Goal: Task Accomplishment & Management: Use online tool/utility

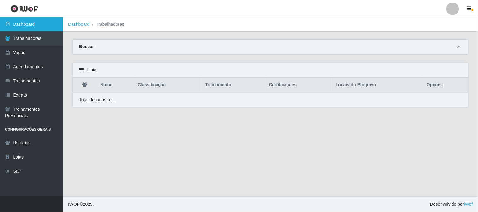
click at [37, 23] on link "Dashboard" at bounding box center [31, 24] width 63 height 14
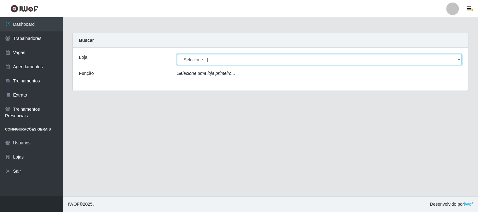
click at [197, 59] on select "[Selecione...] Sapore D'italia" at bounding box center [319, 59] width 285 height 11
select select "266"
click at [177, 54] on select "[Selecione...] Sapore D'italia" at bounding box center [319, 59] width 285 height 11
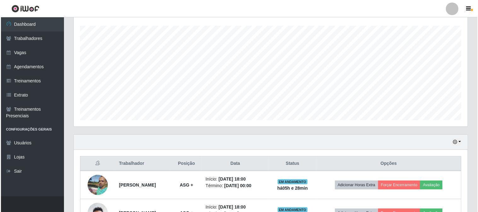
scroll to position [150, 0]
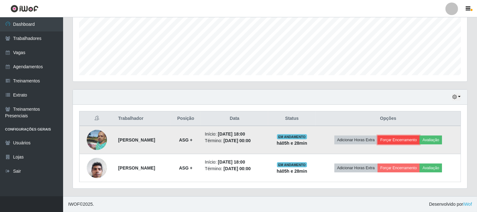
click at [402, 137] on button "Forçar Encerramento" at bounding box center [398, 140] width 42 height 9
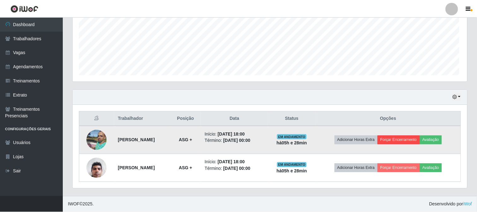
scroll to position [130, 390]
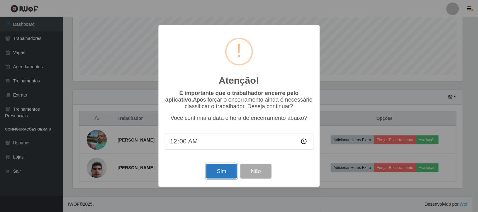
click at [223, 172] on button "Sim" at bounding box center [221, 171] width 31 height 15
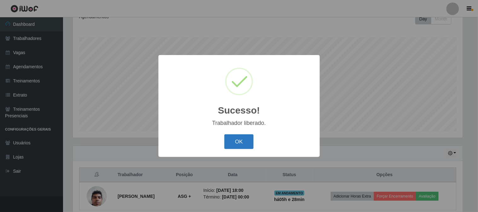
click at [238, 141] on button "OK" at bounding box center [238, 142] width 29 height 15
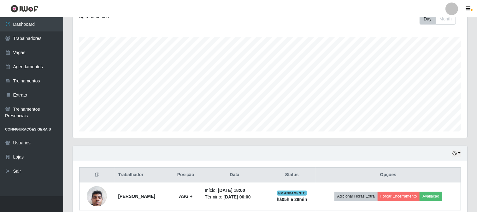
scroll to position [122, 0]
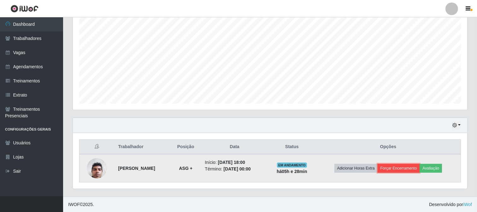
click at [407, 167] on button "Forçar Encerramento" at bounding box center [398, 168] width 42 height 9
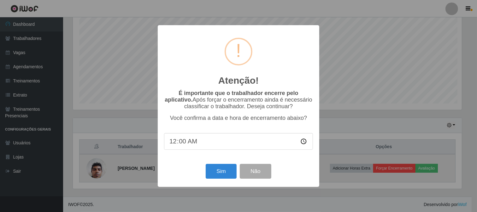
scroll to position [130, 390]
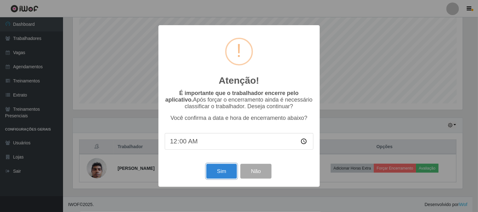
drag, startPoint x: 221, startPoint y: 174, endPoint x: 224, endPoint y: 171, distance: 4.0
click at [222, 174] on button "Sim" at bounding box center [221, 171] width 31 height 15
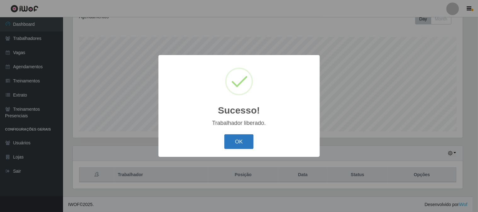
click at [243, 142] on button "OK" at bounding box center [238, 142] width 29 height 15
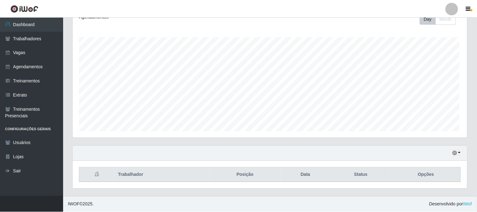
scroll to position [130, 394]
